Goal: Use online tool/utility

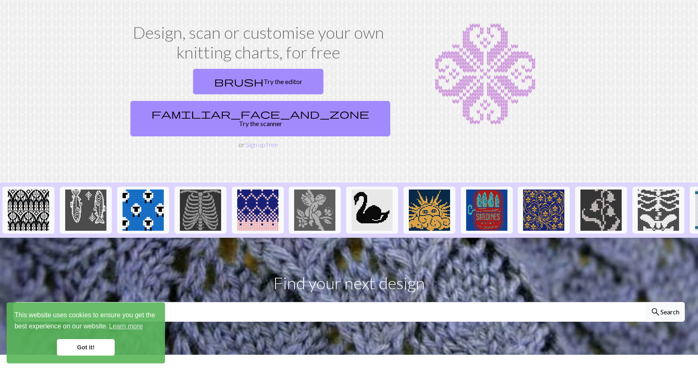
scroll to position [44, 0]
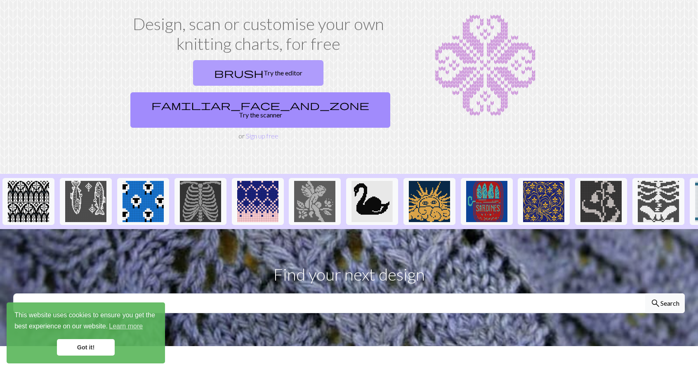
click at [215, 73] on link "brush Try the editor" at bounding box center [258, 73] width 130 height 26
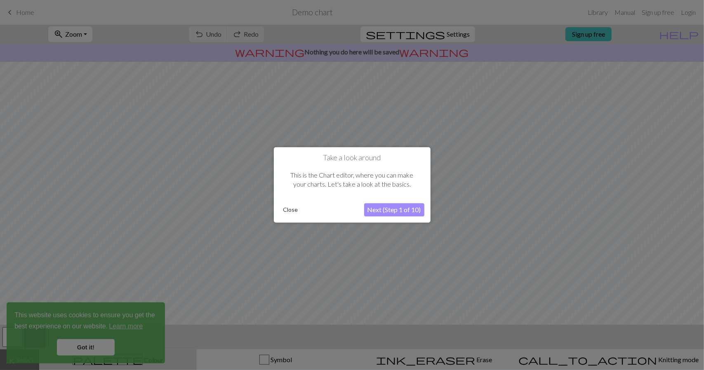
click at [402, 214] on button "Next (Step 1 of 10)" at bounding box center [394, 210] width 60 height 13
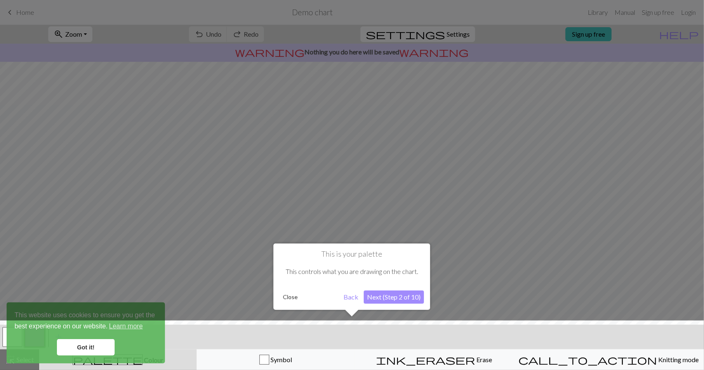
click at [398, 299] on button "Next (Step 2 of 10)" at bounding box center [394, 297] width 60 height 13
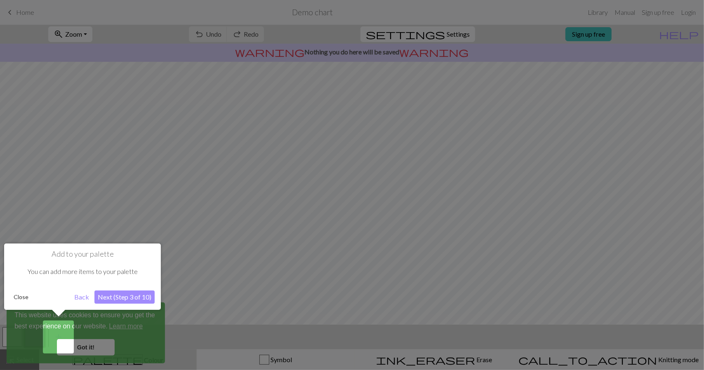
click at [126, 291] on button "Next (Step 3 of 10)" at bounding box center [124, 297] width 60 height 13
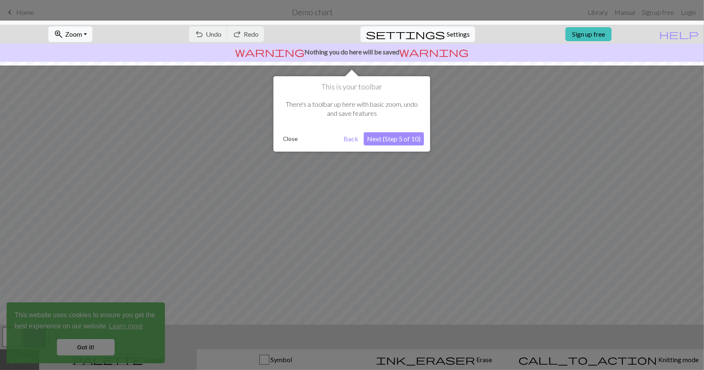
click at [289, 139] on button "Close" at bounding box center [290, 139] width 21 height 12
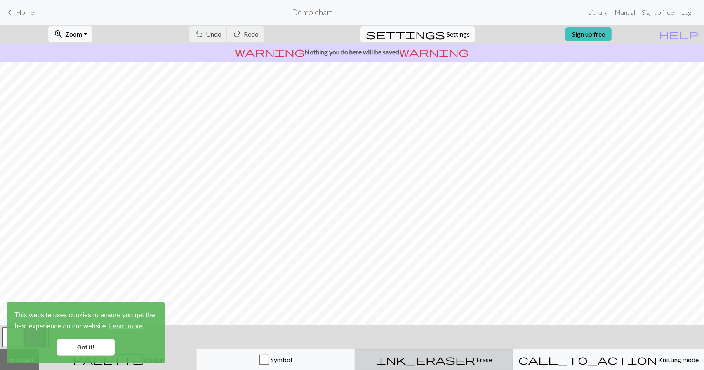
click at [474, 356] on div "ink_eraser Erase Erase" at bounding box center [434, 360] width 148 height 10
